Goal: Task Accomplishment & Management: Use online tool/utility

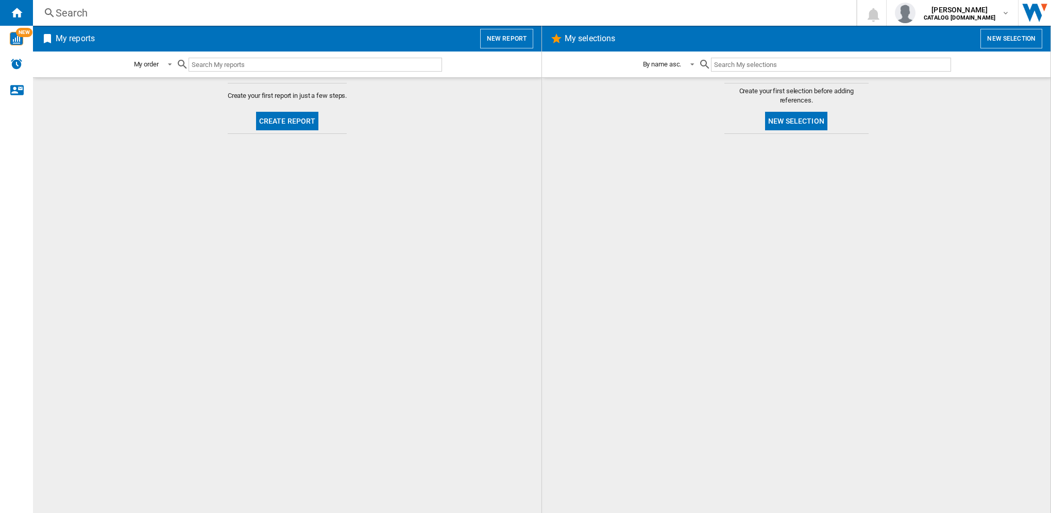
click at [295, 119] on button "Create report" at bounding box center [287, 121] width 63 height 19
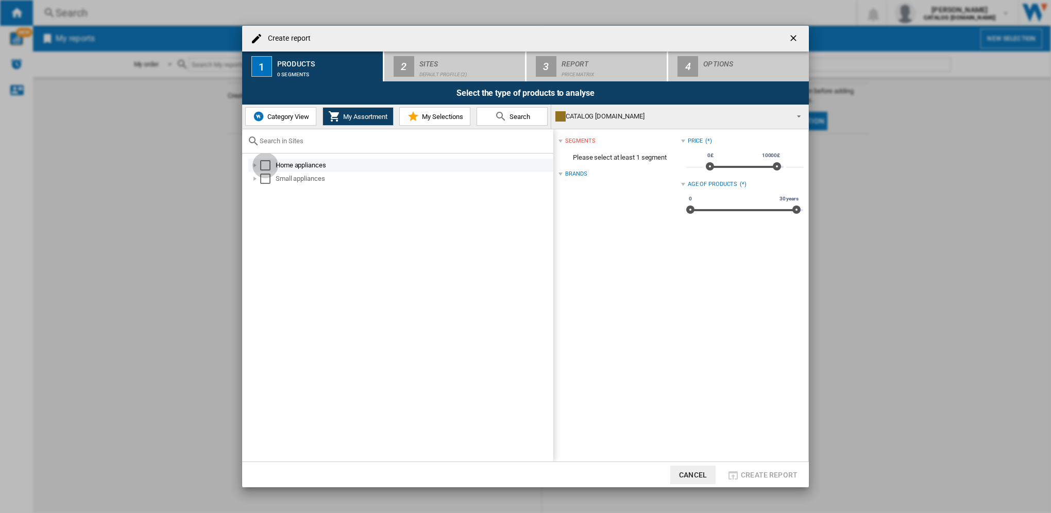
click at [265, 167] on div "Select" at bounding box center [265, 165] width 10 height 10
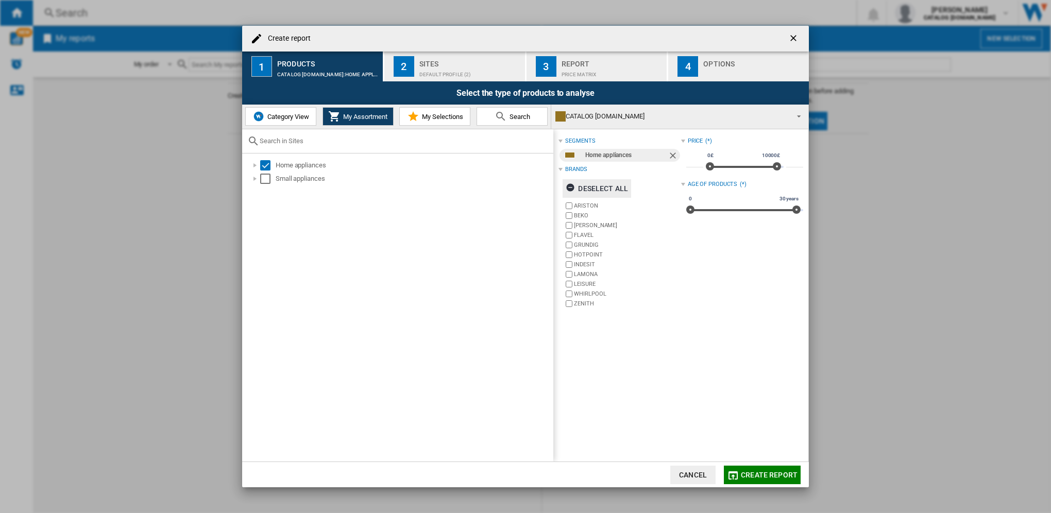
click at [574, 185] on ng-md-icon "button" at bounding box center [571, 189] width 12 height 12
click at [587, 215] on label "BEKO" at bounding box center [627, 216] width 107 height 8
click at [590, 252] on label "HOTPOINT" at bounding box center [627, 255] width 107 height 8
click at [588, 260] on label "INDESIT" at bounding box center [621, 265] width 117 height 10
drag, startPoint x: 758, startPoint y: 469, endPoint x: 552, endPoint y: 70, distance: 449.2
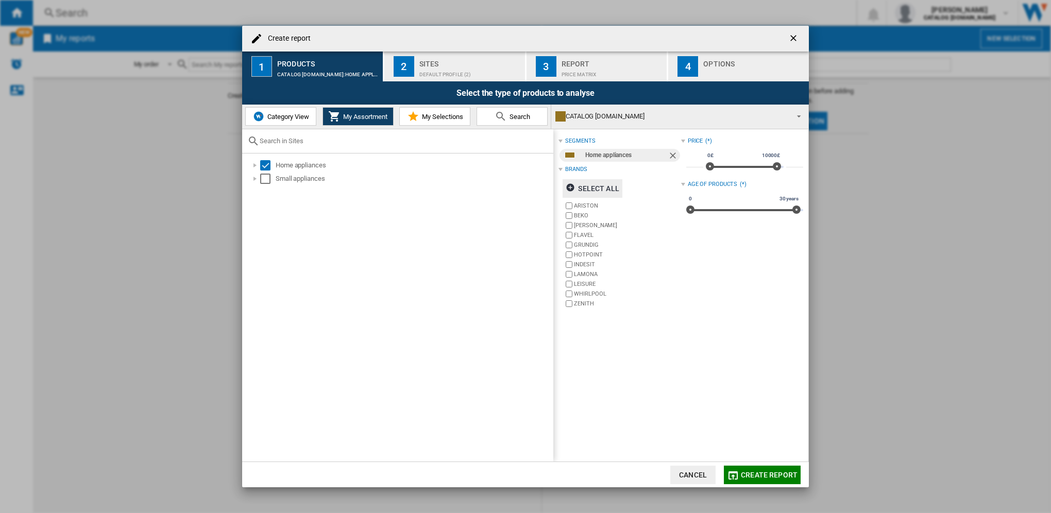
click at [753, 408] on md-dialog-content "Create report 1 Products CATALOG [DOMAIN_NAME]:Home appliances 2 Sites Default …" at bounding box center [525, 256] width 567 height 461
click at [281, 41] on h4 "Create report" at bounding box center [287, 38] width 48 height 10
click at [295, 37] on h4 "Create report" at bounding box center [287, 38] width 48 height 10
click at [795, 38] on ng-md-icon "getI18NText('BUTTONS.CLOSE_DIALOG')" at bounding box center [794, 39] width 12 height 12
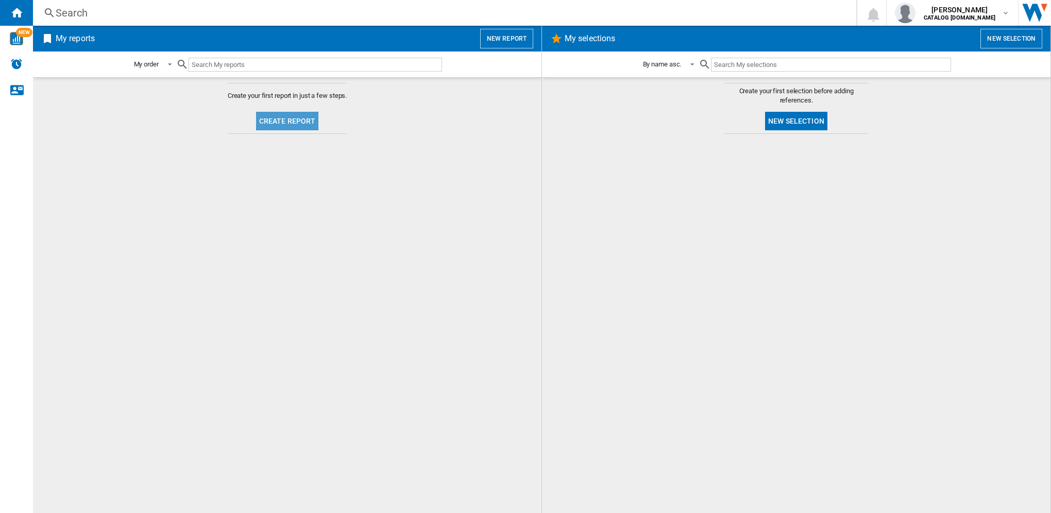
click at [297, 125] on button "Create report" at bounding box center [287, 121] width 63 height 19
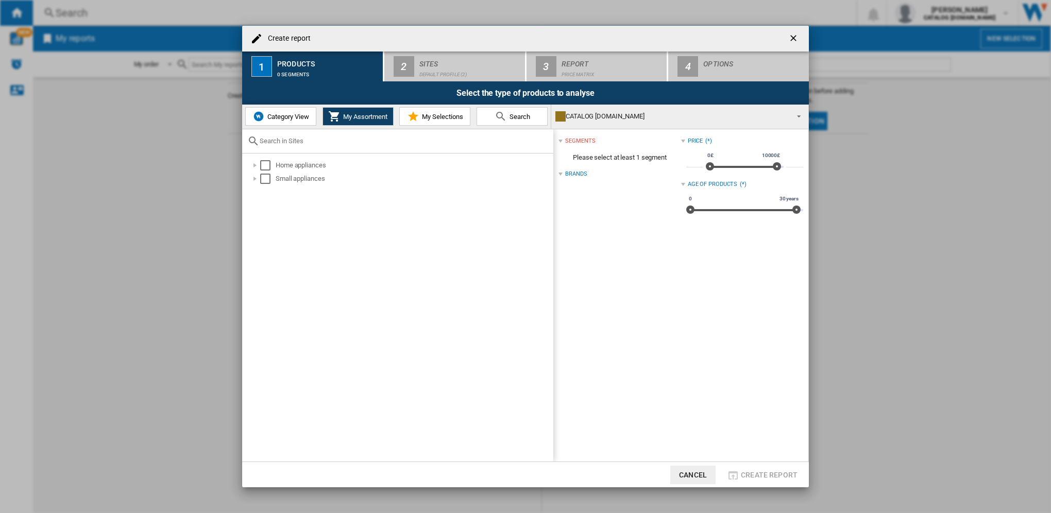
click at [284, 39] on h4 "Create report" at bounding box center [287, 38] width 48 height 10
drag, startPoint x: 323, startPoint y: 41, endPoint x: 307, endPoint y: 42, distance: 16.0
click at [307, 42] on div "Create report" at bounding box center [525, 39] width 567 height 26
drag, startPoint x: 307, startPoint y: 42, endPoint x: 257, endPoint y: 37, distance: 50.7
click at [257, 37] on ng-md-icon at bounding box center [256, 38] width 12 height 12
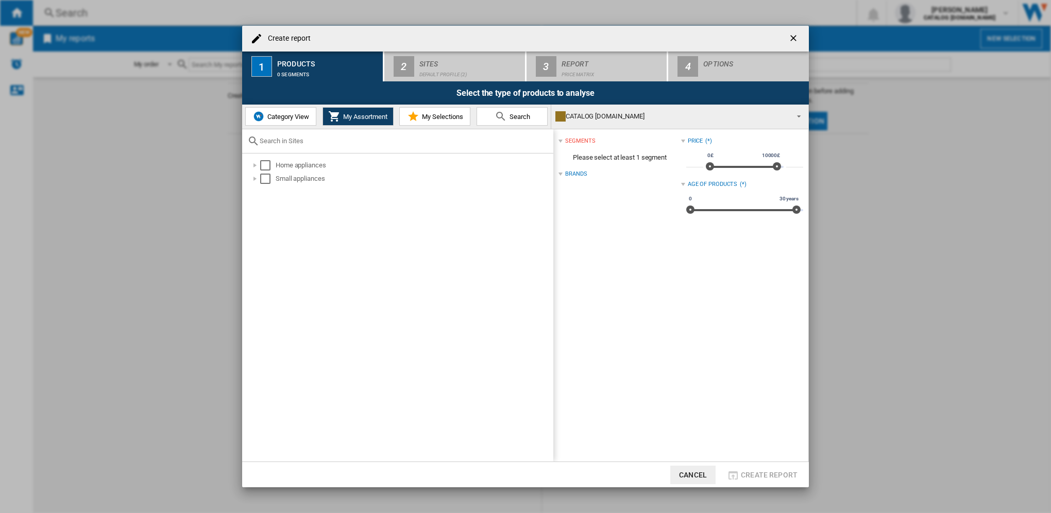
click at [254, 38] on ng-md-icon at bounding box center [256, 38] width 12 height 12
drag, startPoint x: 256, startPoint y: 39, endPoint x: 316, endPoint y: 39, distance: 59.7
click at [316, 39] on div "Create report" at bounding box center [525, 39] width 567 height 26
click at [323, 39] on div "Create report" at bounding box center [525, 39] width 567 height 26
click at [254, 39] on ng-md-icon at bounding box center [256, 38] width 12 height 12
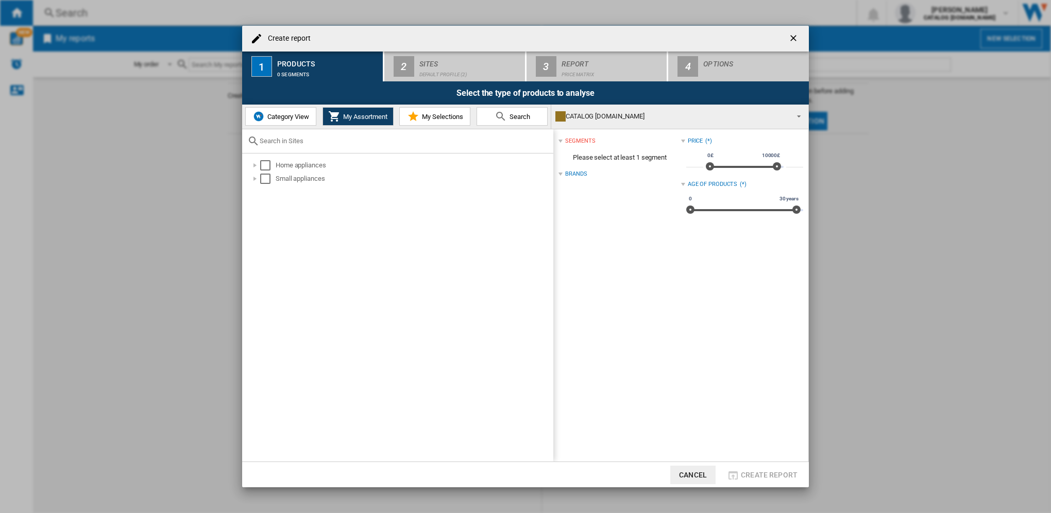
click at [512, 91] on div "Select the type of products to analyse" at bounding box center [525, 92] width 567 height 23
click at [276, 36] on h4 "Create report" at bounding box center [287, 38] width 48 height 10
click at [259, 168] on div at bounding box center [255, 165] width 10 height 10
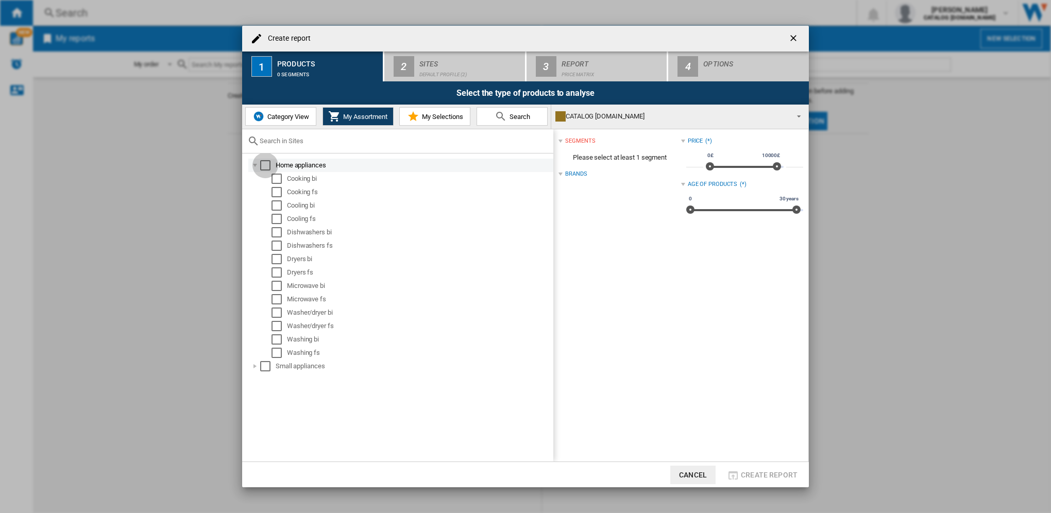
click at [260, 167] on div "Select" at bounding box center [265, 165] width 10 height 10
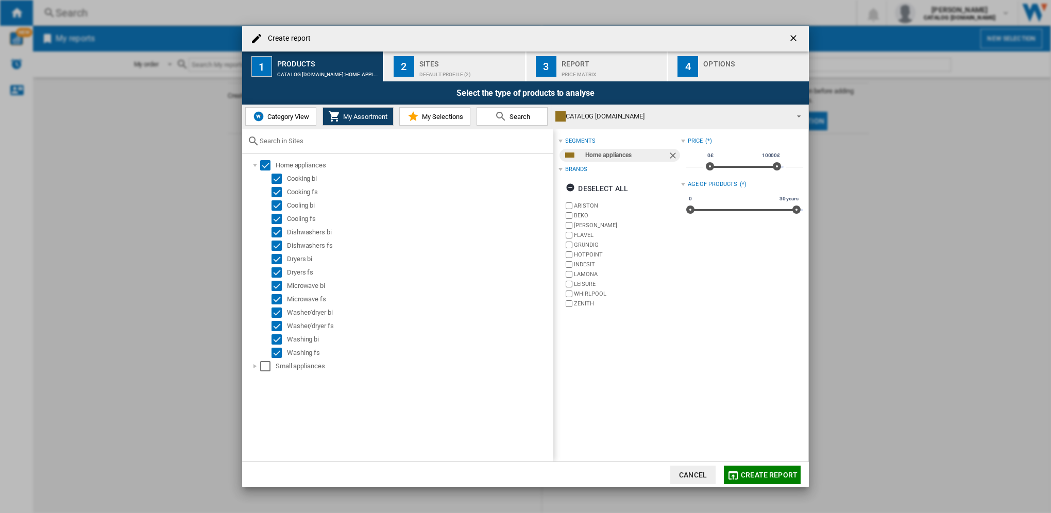
click at [460, 74] on div "Default profile (2)" at bounding box center [469, 71] width 101 height 11
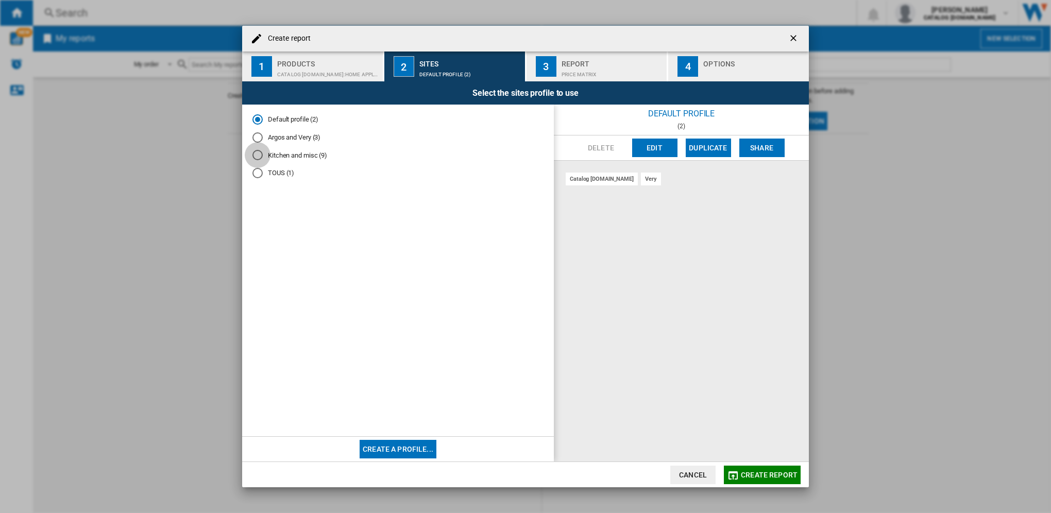
click at [259, 153] on div "Kitchen and misc (9)" at bounding box center [257, 155] width 10 height 10
click at [259, 154] on div "Kitchen and misc (9)" at bounding box center [257, 154] width 5 height 5
click at [414, 452] on button "Create a profile..." at bounding box center [397, 449] width 77 height 19
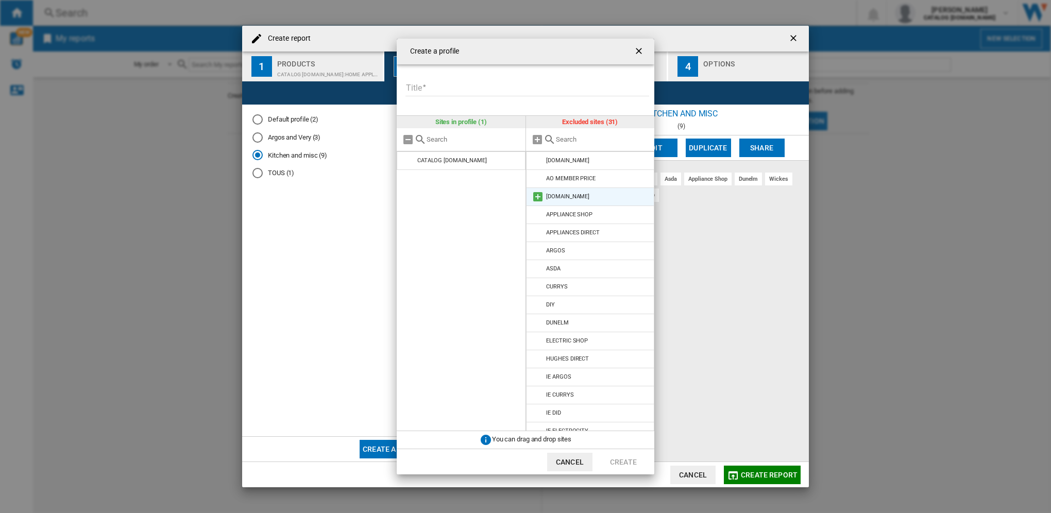
click at [540, 196] on md-icon at bounding box center [538, 197] width 12 height 12
click at [542, 214] on md-icon at bounding box center [538, 215] width 12 height 12
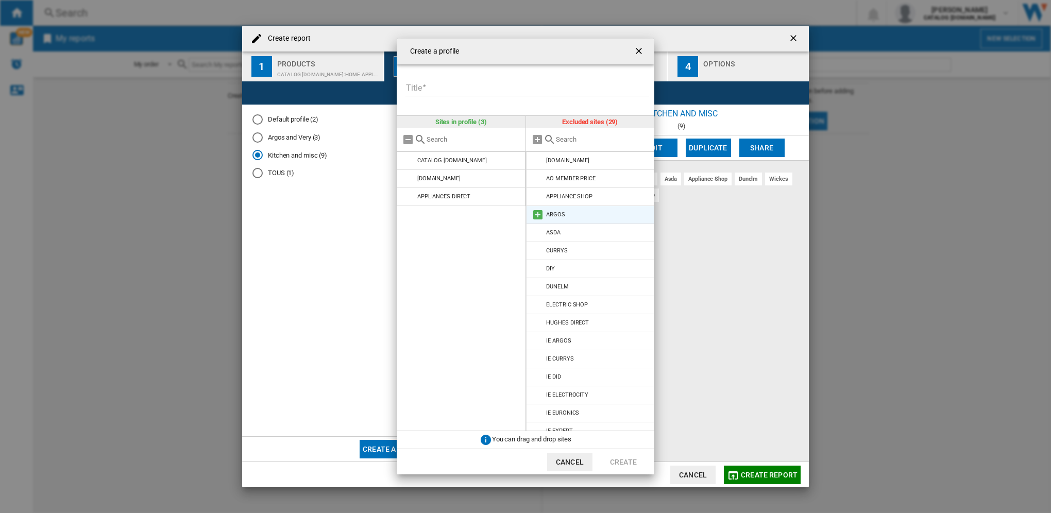
click at [541, 219] on md-icon at bounding box center [538, 215] width 12 height 12
click at [540, 231] on md-icon at bounding box center [538, 233] width 12 height 12
click at [542, 287] on md-icon at bounding box center [538, 287] width 12 height 12
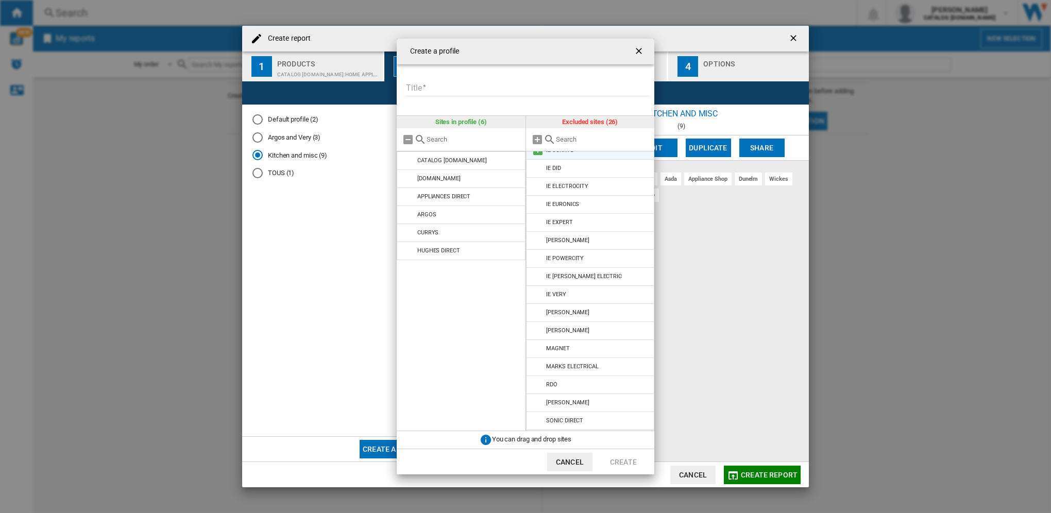
scroll to position [190, 0]
click at [536, 404] on md-icon at bounding box center [538, 404] width 12 height 12
click at [537, 352] on md-icon at bounding box center [538, 350] width 12 height 12
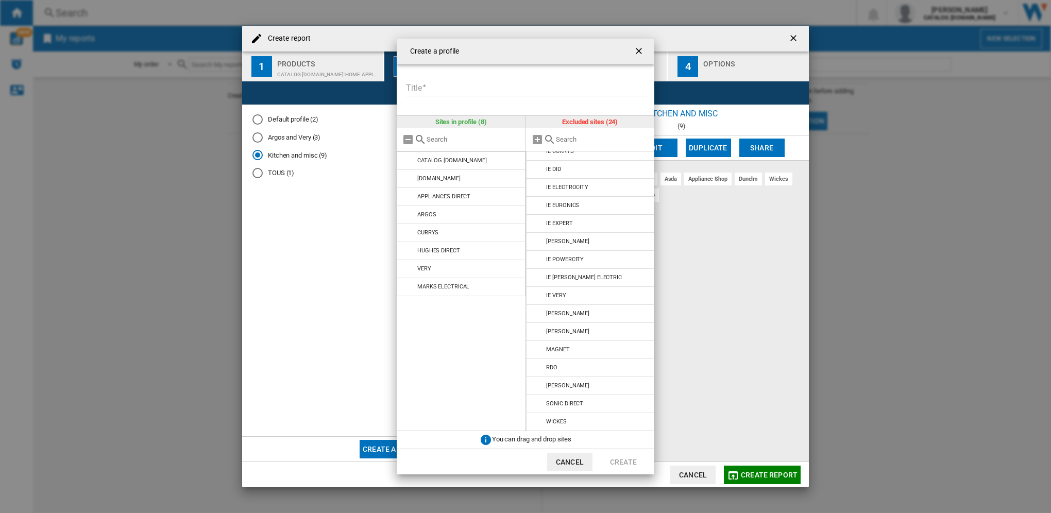
click at [442, 89] on input "Title" at bounding box center [527, 88] width 244 height 15
type input "*"
type input "**********"
click at [626, 462] on button "Create" at bounding box center [623, 462] width 45 height 19
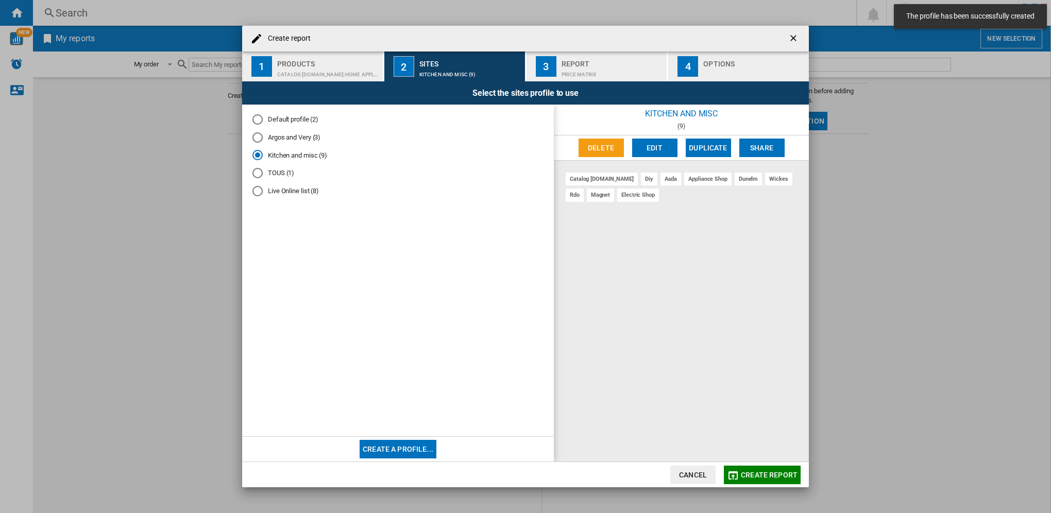
click at [263, 191] on md-radio-button "Live Online list (8)" at bounding box center [397, 191] width 291 height 10
click at [293, 39] on h4 "Create report" at bounding box center [287, 38] width 48 height 10
click at [587, 72] on div "Price Matrix" at bounding box center [611, 71] width 101 height 11
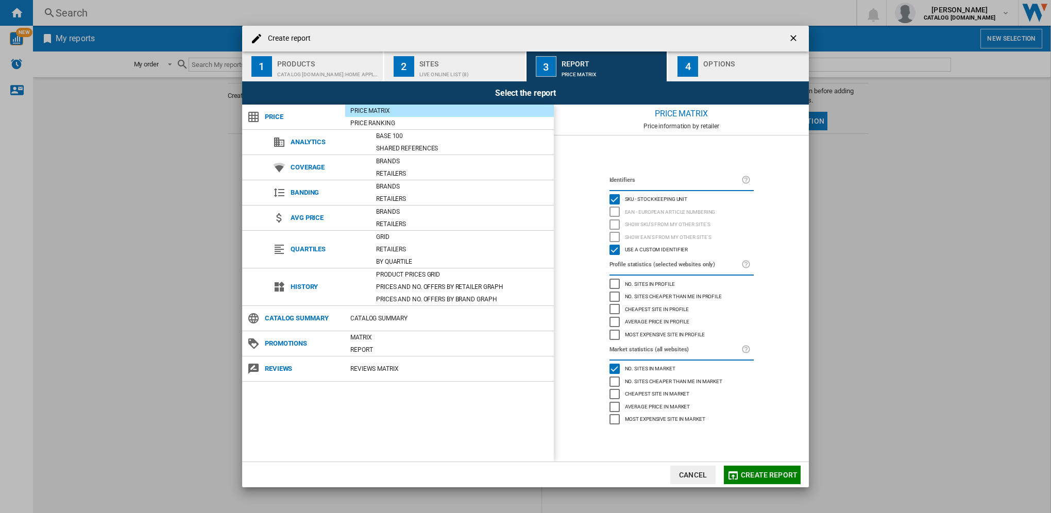
click at [281, 39] on h4 "Create report" at bounding box center [287, 38] width 48 height 10
click at [257, 36] on ng-md-icon at bounding box center [256, 38] width 12 height 12
click at [705, 62] on div "Options" at bounding box center [753, 61] width 101 height 11
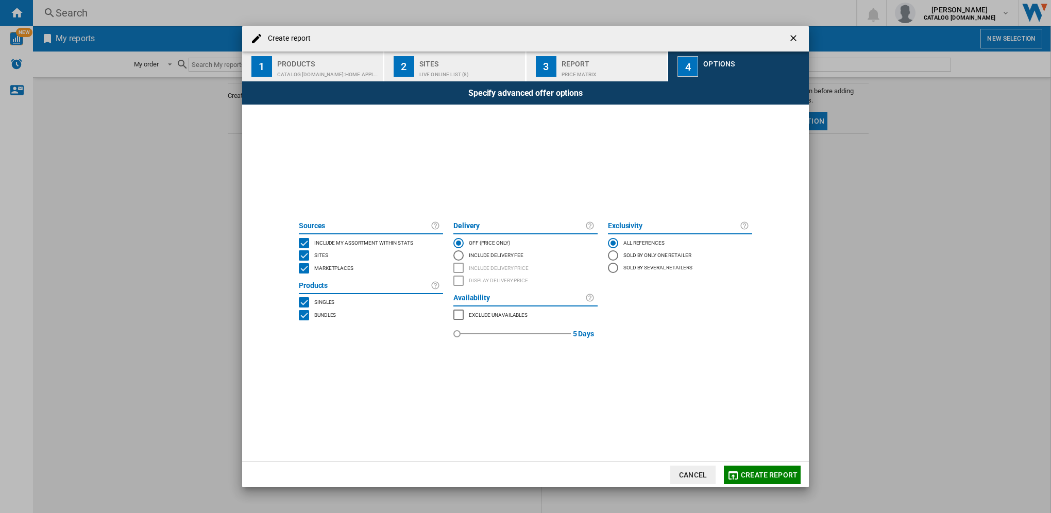
click at [258, 38] on ng-md-icon at bounding box center [256, 38] width 12 height 12
click at [272, 36] on h4 "Create report" at bounding box center [287, 38] width 48 height 10
click at [259, 36] on ng-md-icon at bounding box center [256, 38] width 12 height 12
click at [770, 468] on button "Create report" at bounding box center [762, 475] width 77 height 19
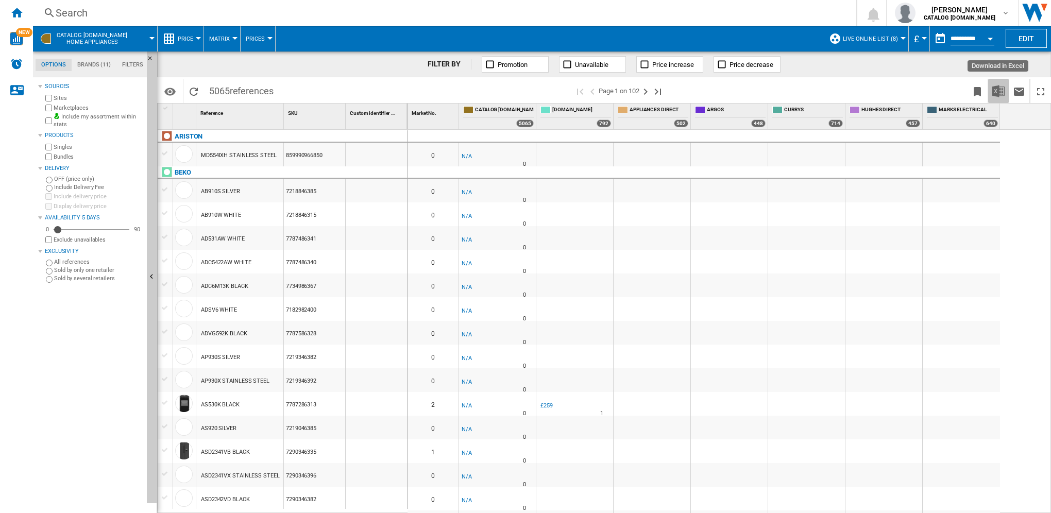
click at [1000, 96] on img "Download in Excel" at bounding box center [998, 91] width 12 height 12
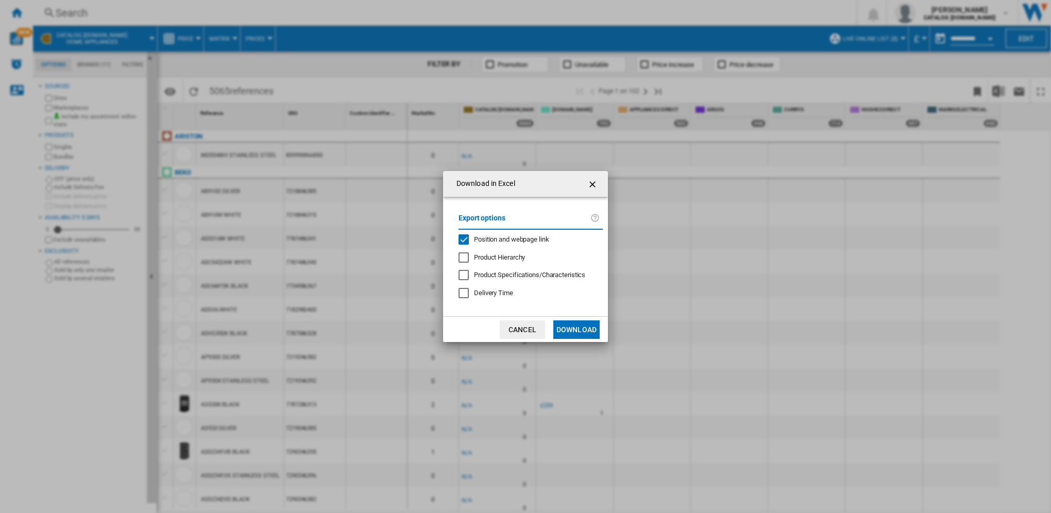
click at [577, 329] on button "Download" at bounding box center [576, 329] width 46 height 19
